Goal: Information Seeking & Learning: Learn about a topic

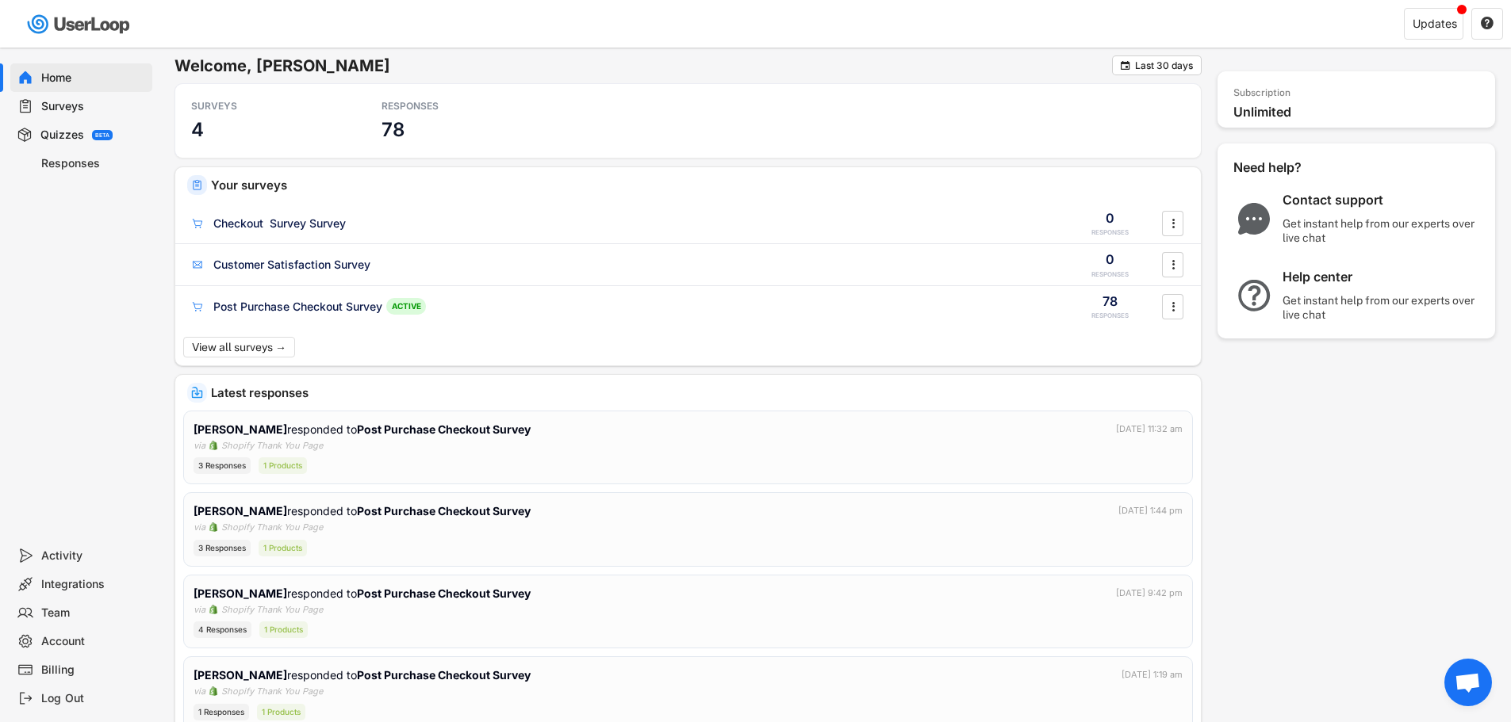
click at [67, 105] on div "Surveys" at bounding box center [93, 106] width 105 height 15
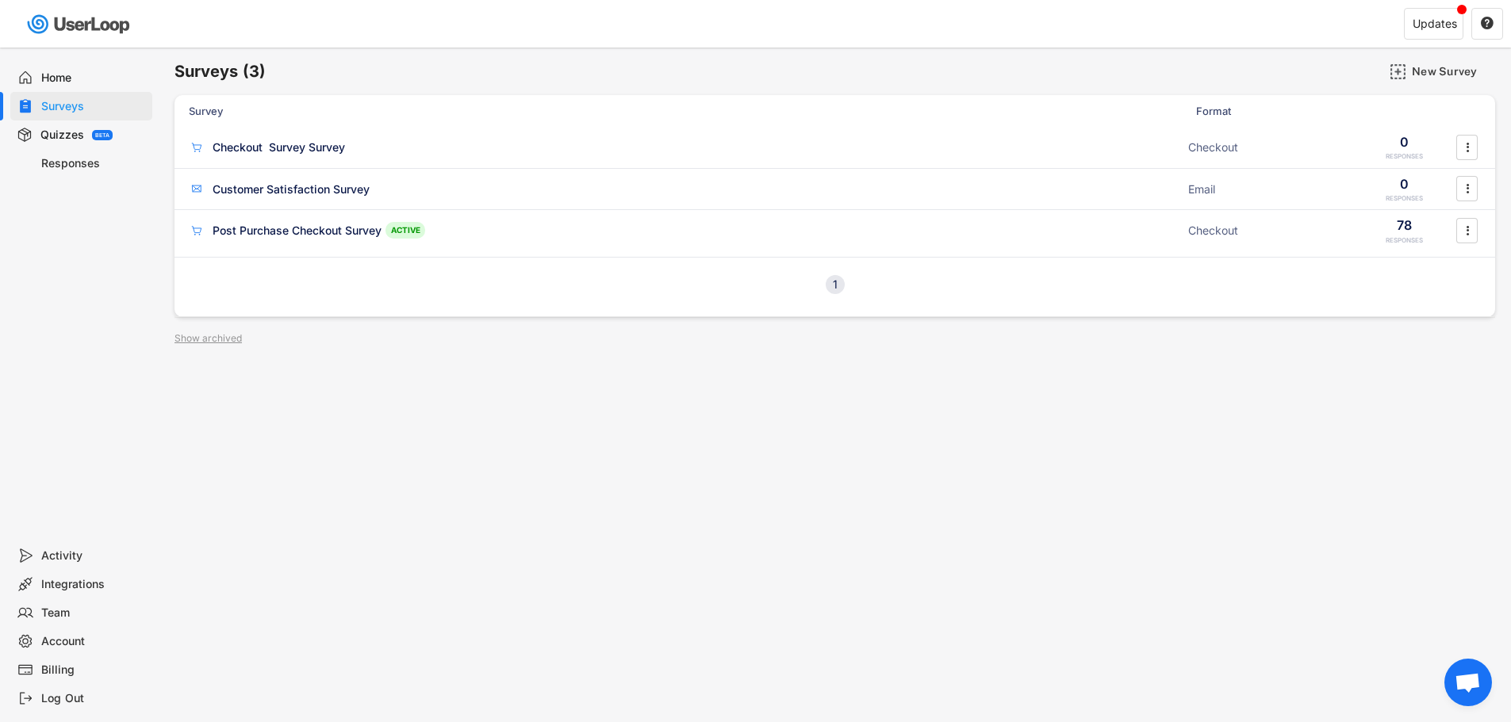
click at [64, 163] on div "Responses" at bounding box center [93, 163] width 105 height 15
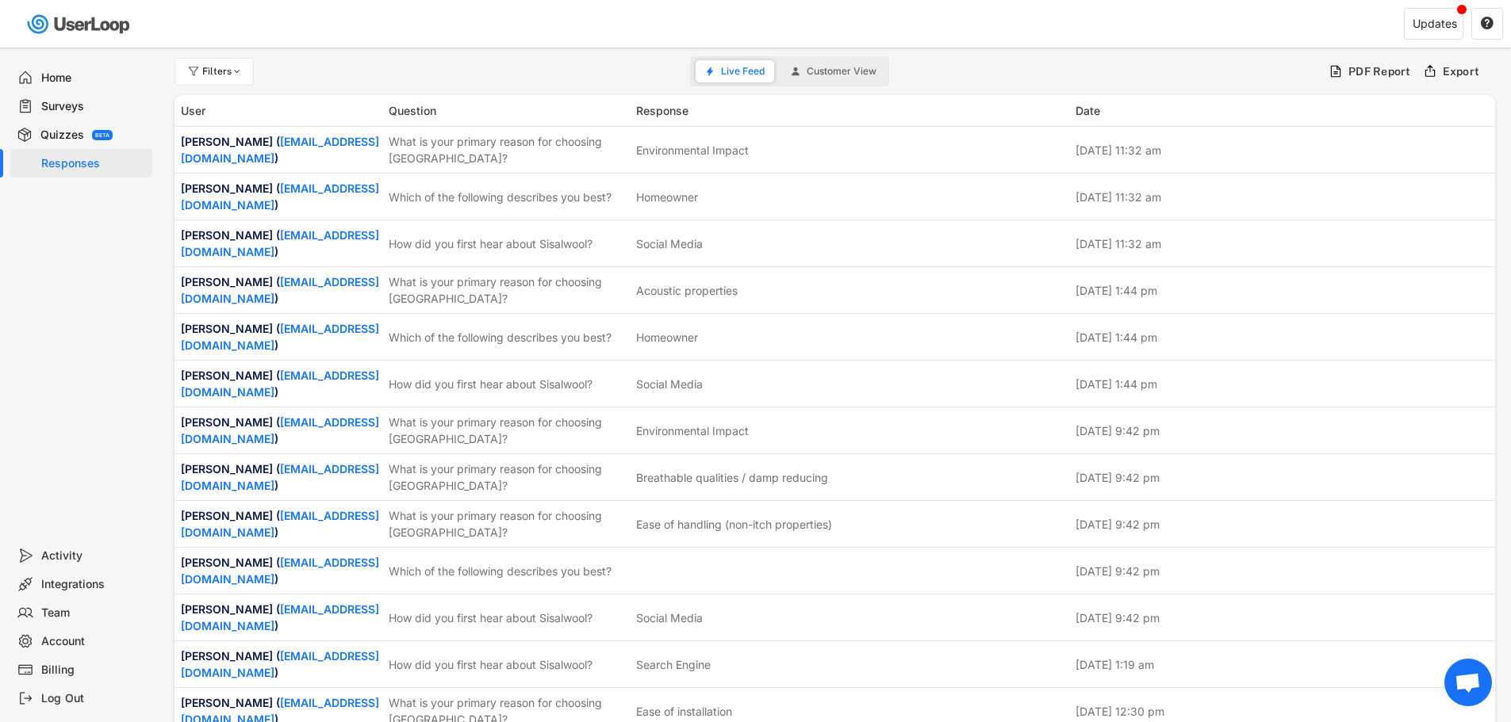
click at [819, 72] on span "Customer View" at bounding box center [842, 72] width 70 height 10
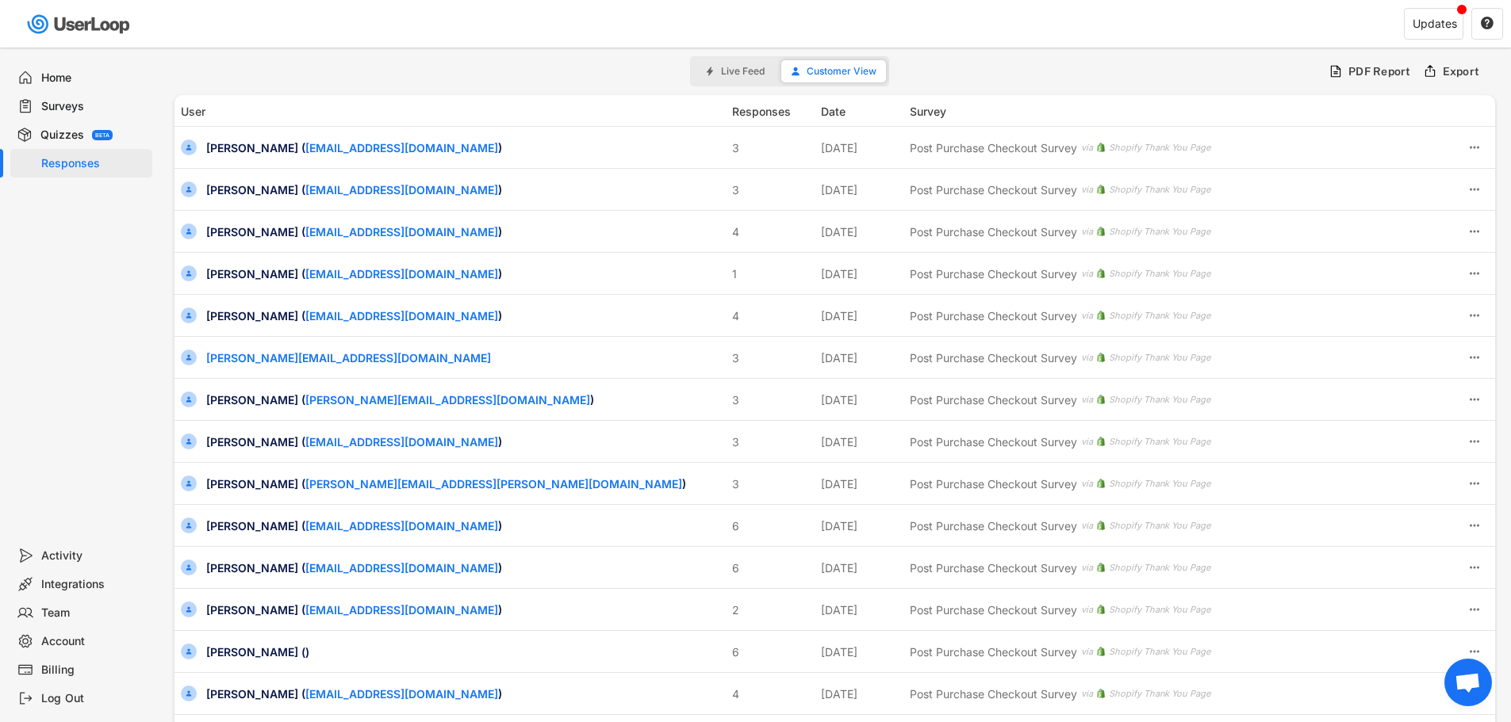
click at [437, 72] on div "Filters Live Feed Customer View PDF Report Export" at bounding box center [834, 72] width 1320 height 32
click at [63, 104] on div "Surveys" at bounding box center [93, 106] width 105 height 15
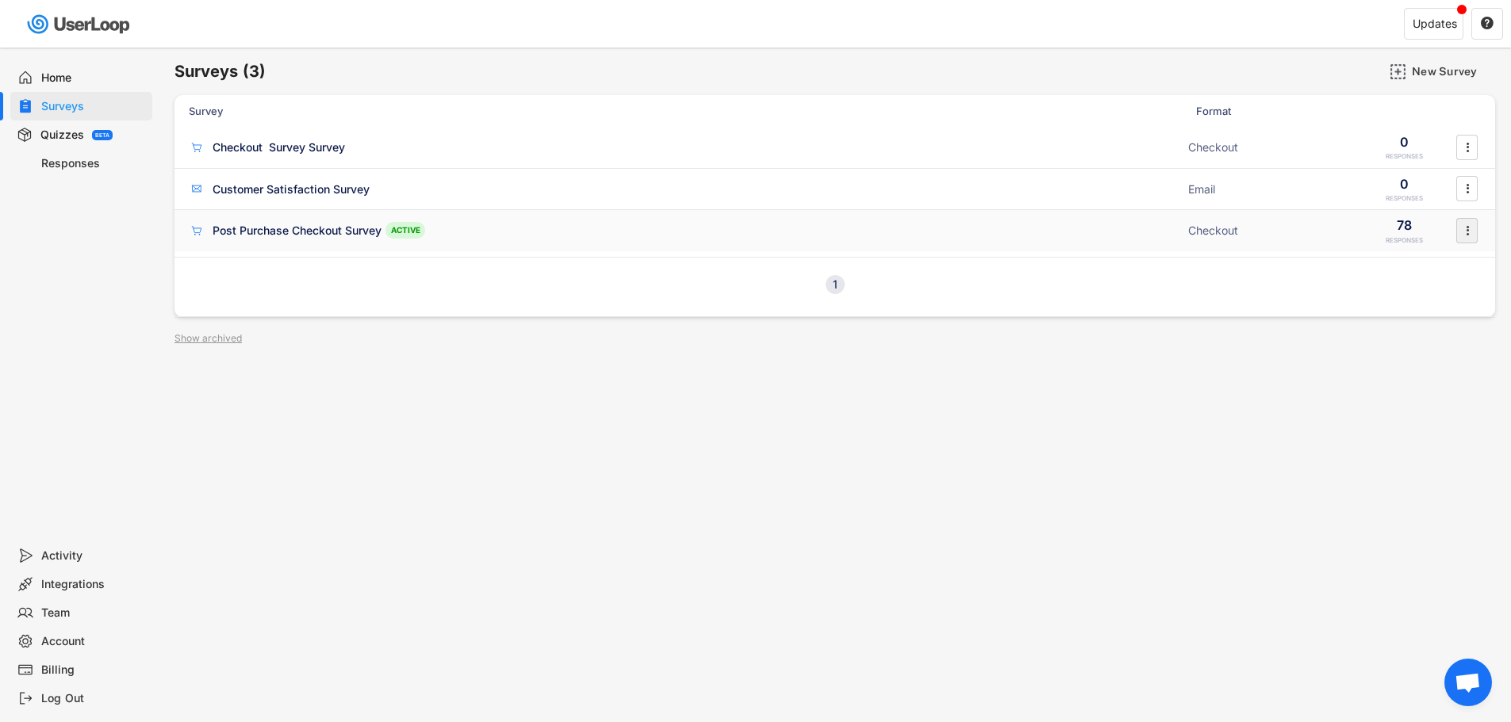
click at [1467, 231] on text "" at bounding box center [1467, 230] width 3 height 17
click at [1427, 357] on div "Analytics" at bounding box center [1445, 359] width 100 height 13
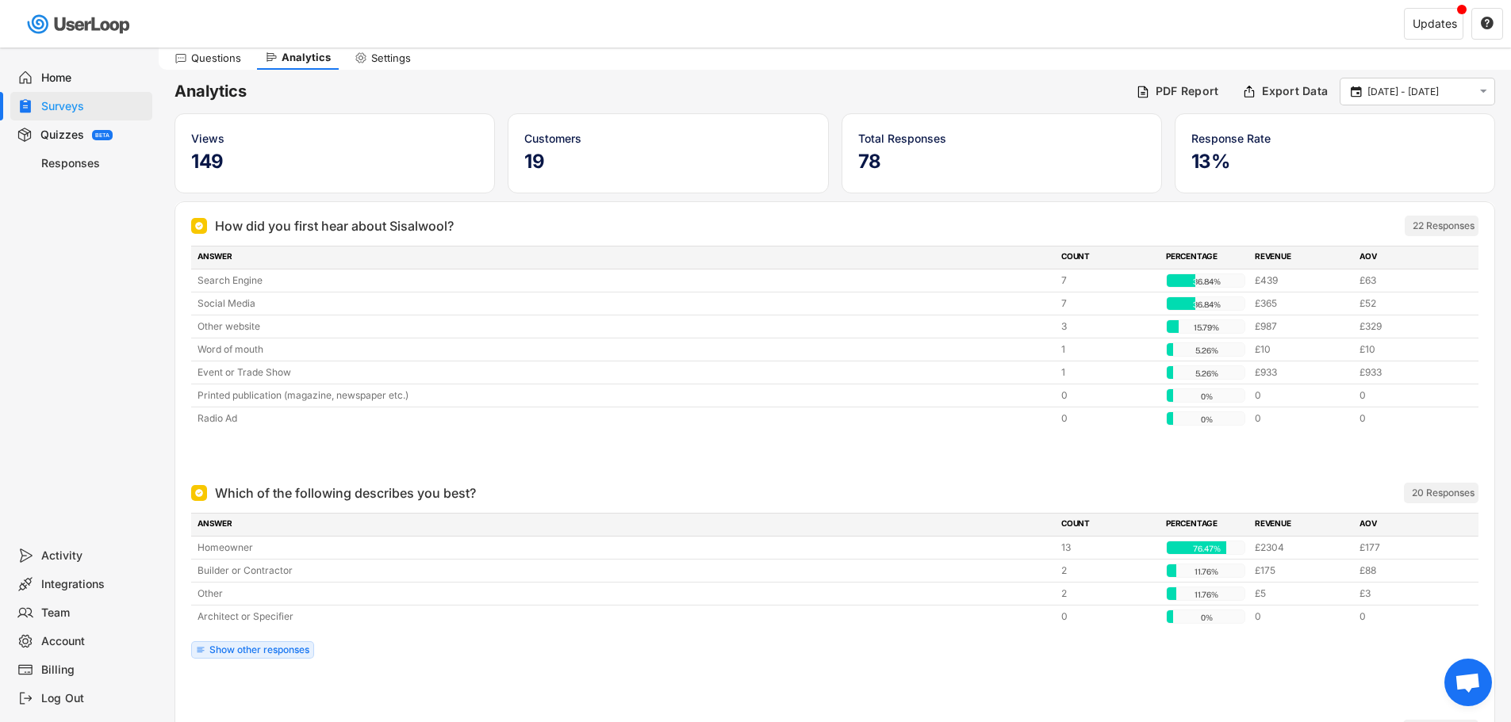
scroll to position [79, 0]
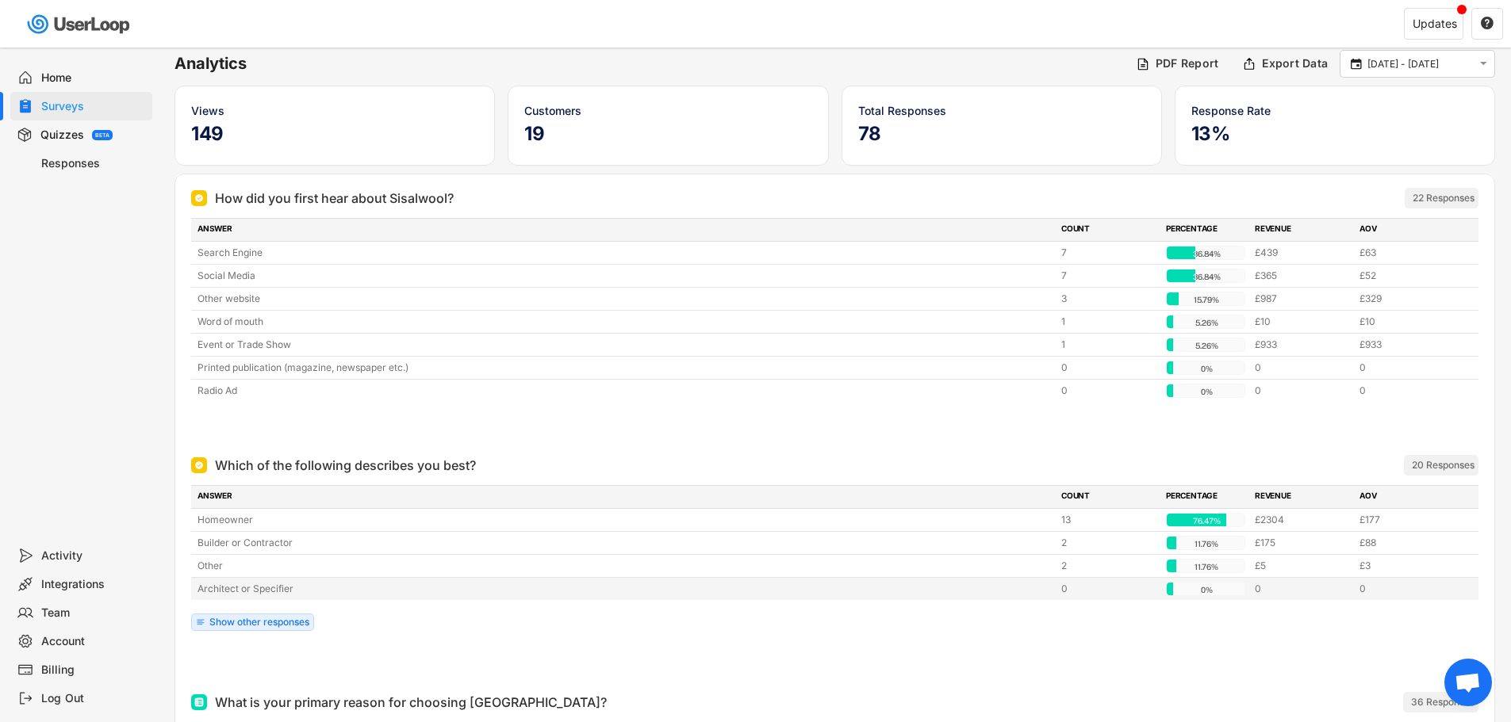
click at [464, 592] on div "Architect or Specifier" at bounding box center [624, 589] width 854 height 14
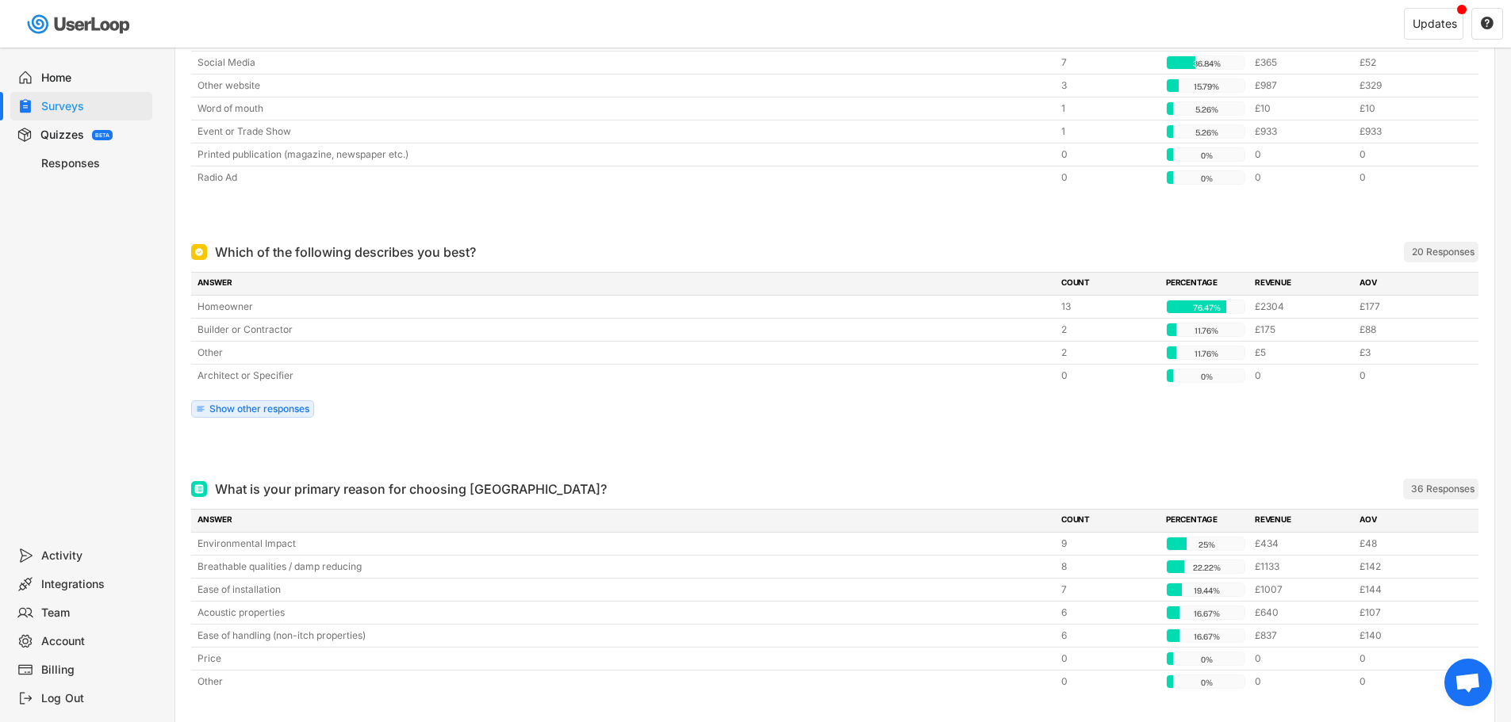
scroll to position [317, 0]
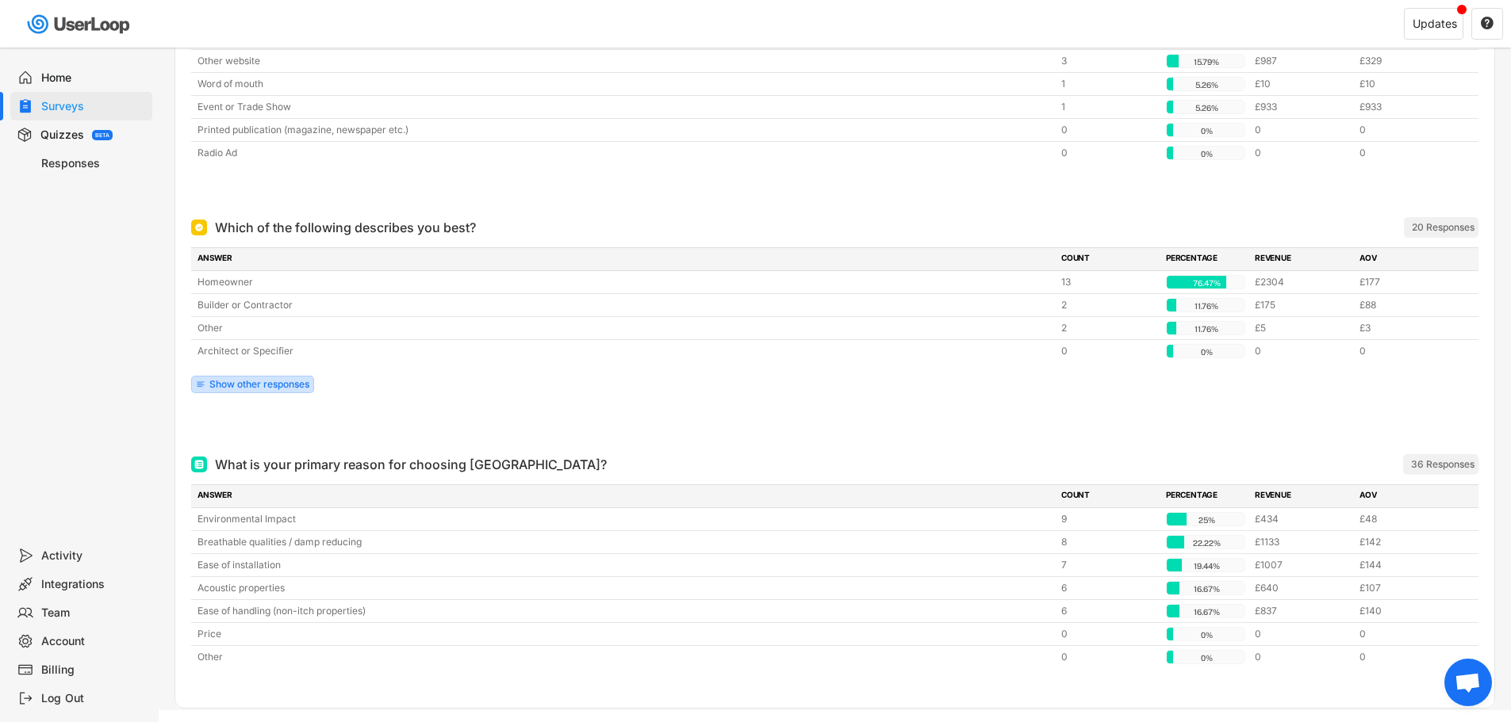
click at [255, 380] on div "Show other responses" at bounding box center [259, 385] width 100 height 10
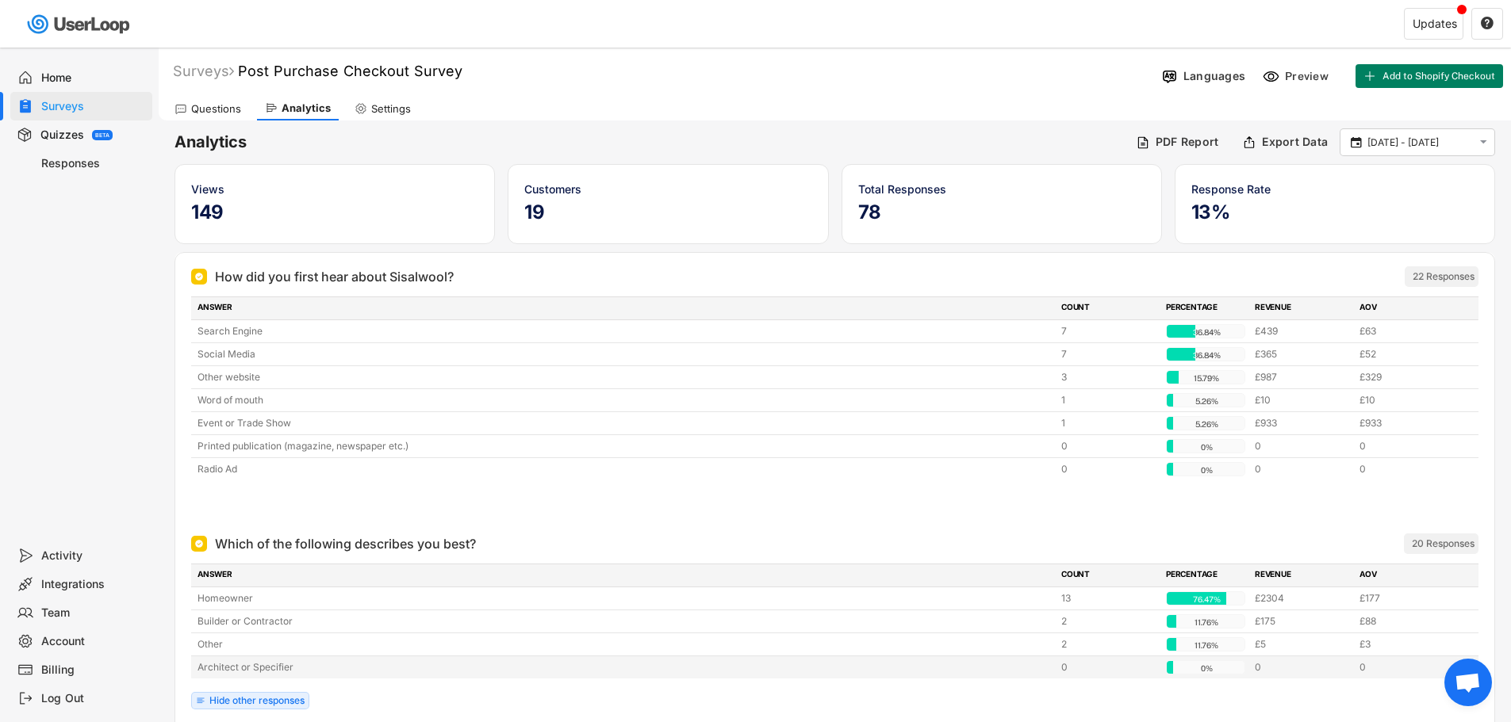
scroll to position [0, 0]
click at [699, 65] on div "Surveys Post Purchase Checkout Survey" at bounding box center [657, 72] width 997 height 18
click at [743, 78] on div "Surveys Post Purchase Checkout Survey" at bounding box center [657, 72] width 997 height 18
